Goal: Find specific page/section: Find specific page/section

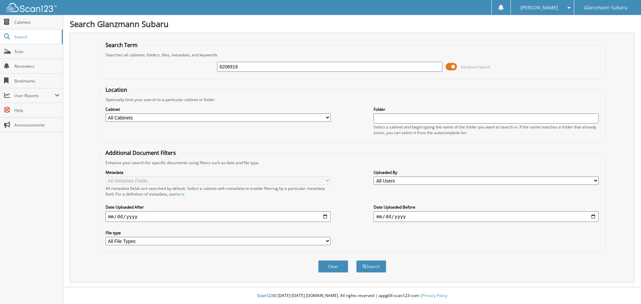
type input "6206919"
click at [356, 260] on button "Search" at bounding box center [371, 266] width 30 height 12
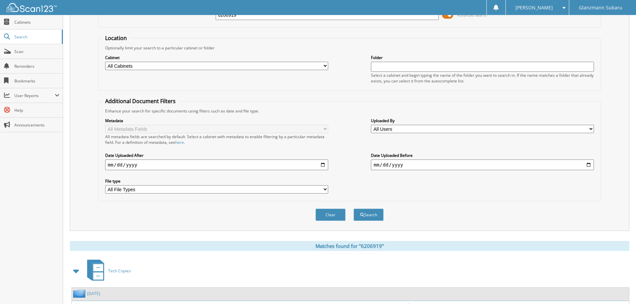
scroll to position [106, 0]
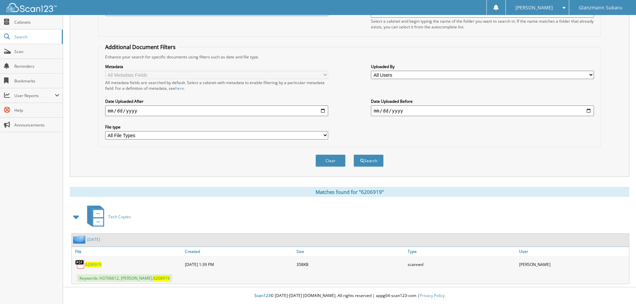
click at [94, 262] on span "6206919" at bounding box center [93, 265] width 16 height 6
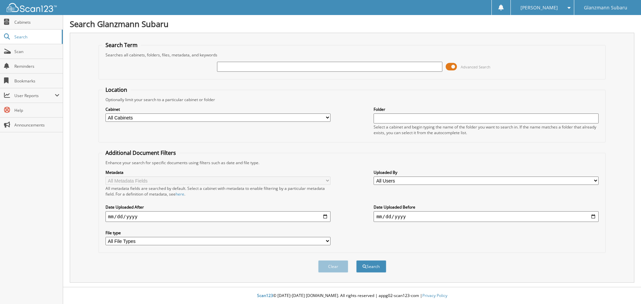
click at [257, 67] on input "text" at bounding box center [329, 67] width 225 height 10
type input "6213518"
click at [356, 260] on button "Search" at bounding box center [371, 266] width 30 height 12
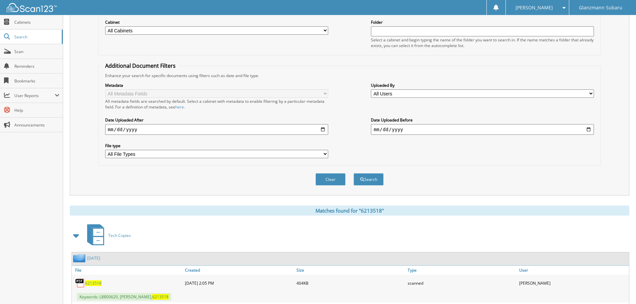
scroll to position [134, 0]
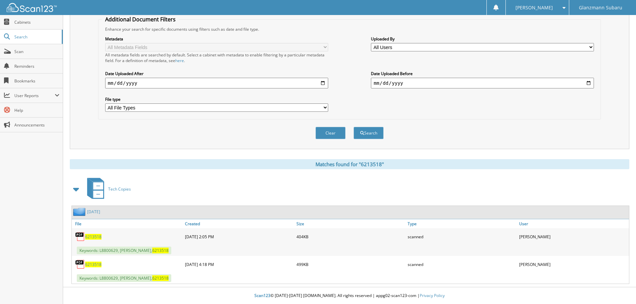
click at [94, 264] on span "6213518" at bounding box center [93, 265] width 16 height 6
click at [95, 240] on div "6213518" at bounding box center [128, 236] width 112 height 13
click at [95, 235] on span "6213518" at bounding box center [93, 237] width 16 height 6
click at [90, 236] on span "6213518" at bounding box center [93, 237] width 16 height 6
